Goal: Task Accomplishment & Management: Manage account settings

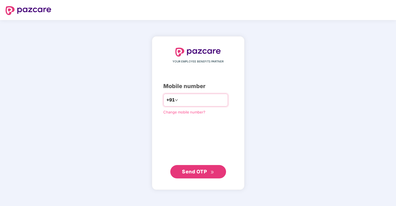
click at [182, 101] on input "number" at bounding box center [202, 100] width 46 height 9
type input "**********"
click at [207, 170] on span "Send OTP" at bounding box center [198, 171] width 32 height 8
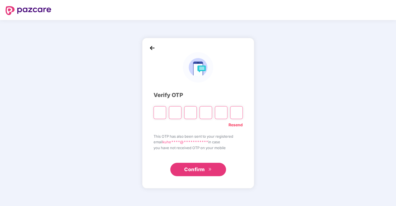
click at [158, 111] on input "Please enter verification code. Digit 1" at bounding box center [159, 112] width 13 height 13
type input "*"
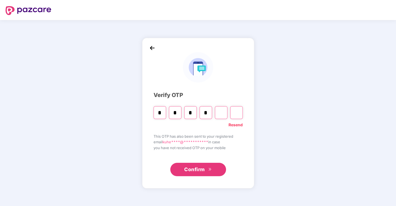
type input "*"
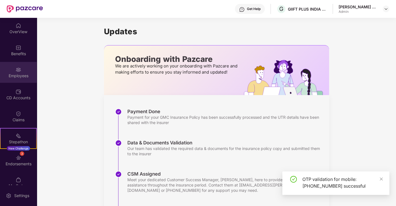
click at [22, 70] on div "Employees" at bounding box center [18, 72] width 37 height 21
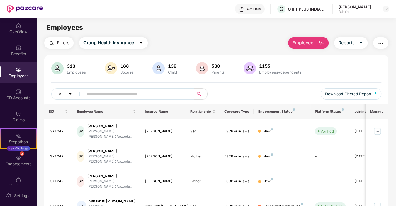
click at [132, 92] on input "text" at bounding box center [136, 94] width 100 height 8
paste input "*****"
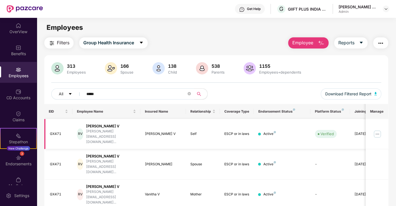
type input "*****"
click at [379, 129] on img at bounding box center [377, 133] width 9 height 9
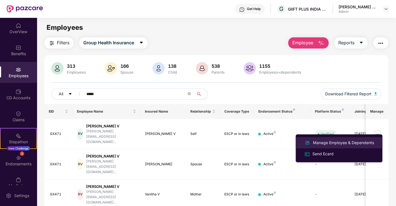
click at [317, 141] on div "Manage Employee & Dependents" at bounding box center [343, 143] width 63 height 6
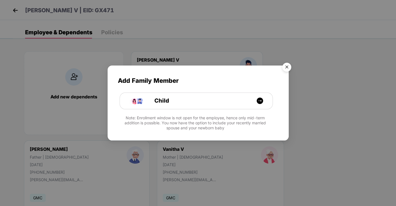
click at [288, 64] on img "Close" at bounding box center [287, 68] width 16 height 16
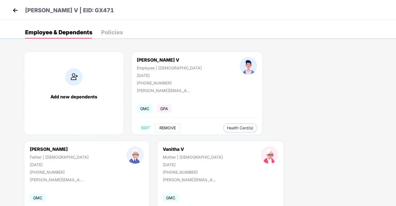
click at [167, 127] on span "REMOVE" at bounding box center [167, 128] width 16 height 4
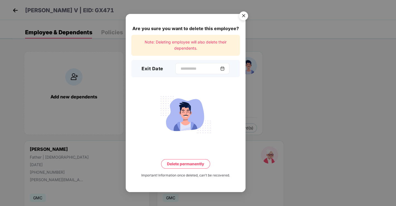
click at [179, 63] on div at bounding box center [202, 68] width 54 height 11
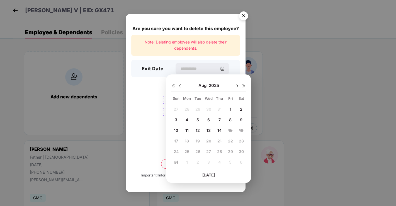
click at [221, 128] on span "14" at bounding box center [219, 130] width 4 height 5
type input "**********"
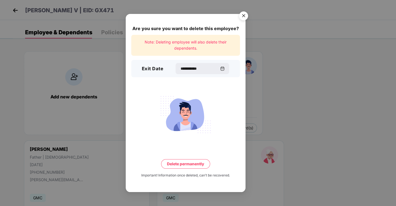
click at [199, 165] on button "Delete permanently" at bounding box center [185, 163] width 49 height 9
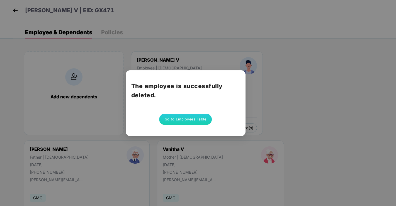
click at [15, 12] on div "The employee is successfully deleted. Go to Employees Table" at bounding box center [198, 103] width 396 height 206
click at [14, 11] on div "The employee is successfully deleted. Go to Employees Table" at bounding box center [198, 103] width 396 height 206
click at [183, 116] on button "Go to Employees Table" at bounding box center [185, 119] width 53 height 11
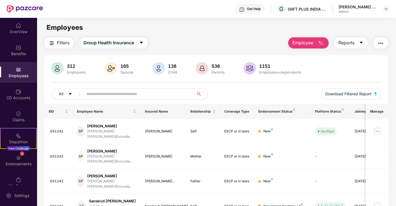
click at [136, 96] on input "text" at bounding box center [136, 94] width 100 height 8
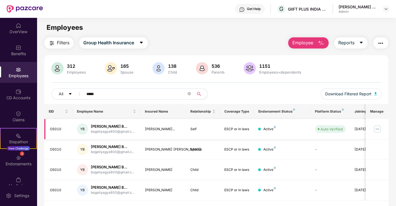
type input "*****"
click at [376, 131] on img at bounding box center [377, 128] width 9 height 9
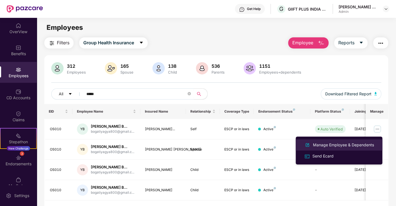
click at [326, 145] on div "Manage Employee & Dependents" at bounding box center [343, 145] width 63 height 6
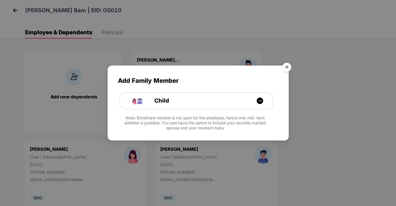
click at [287, 65] on img "Close" at bounding box center [287, 68] width 16 height 16
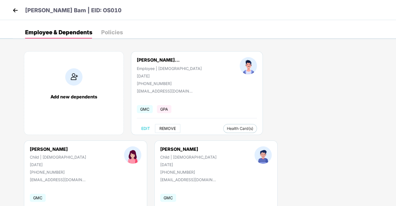
click at [169, 129] on span "REMOVE" at bounding box center [167, 128] width 16 height 4
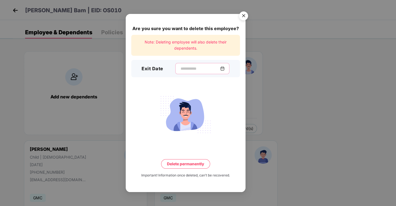
click at [182, 68] on input at bounding box center [200, 69] width 40 height 6
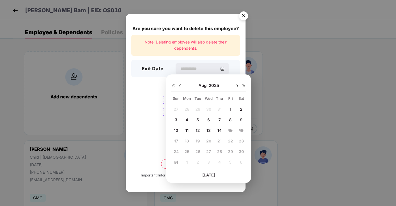
click at [220, 130] on span "14" at bounding box center [219, 130] width 4 height 5
type input "**********"
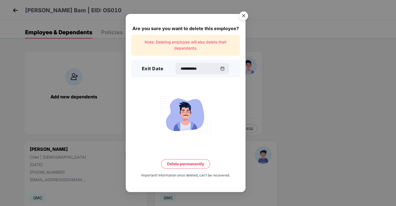
click at [185, 162] on button "Delete permanently" at bounding box center [185, 163] width 49 height 9
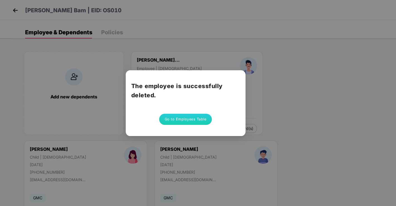
click at [128, 43] on div "The employee is successfully deleted. Go to Employees Table" at bounding box center [198, 103] width 396 height 206
click at [16, 9] on div "The employee is successfully deleted. Go to Employees Table" at bounding box center [198, 103] width 396 height 206
click at [177, 115] on button "Go to Employees Table" at bounding box center [185, 119] width 53 height 11
